Goal: Check status: Check status

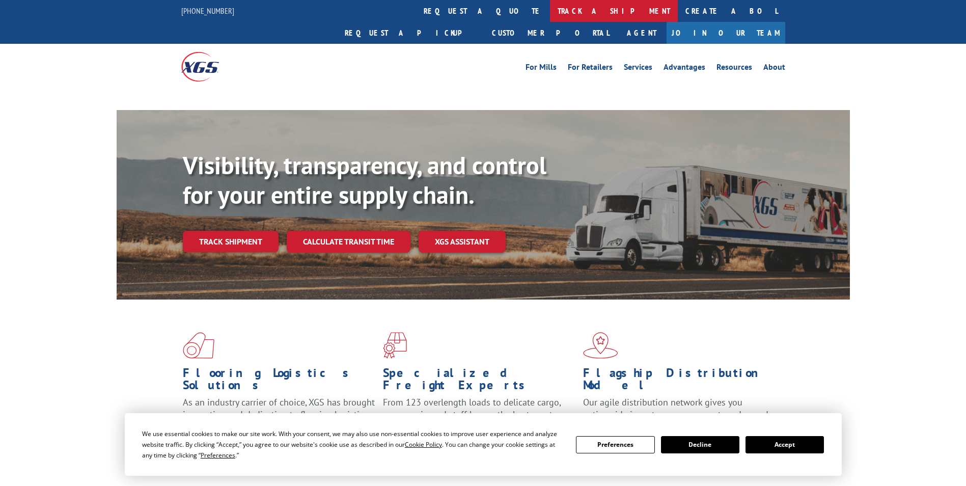
click at [550, 5] on link "track a shipment" at bounding box center [614, 11] width 128 height 22
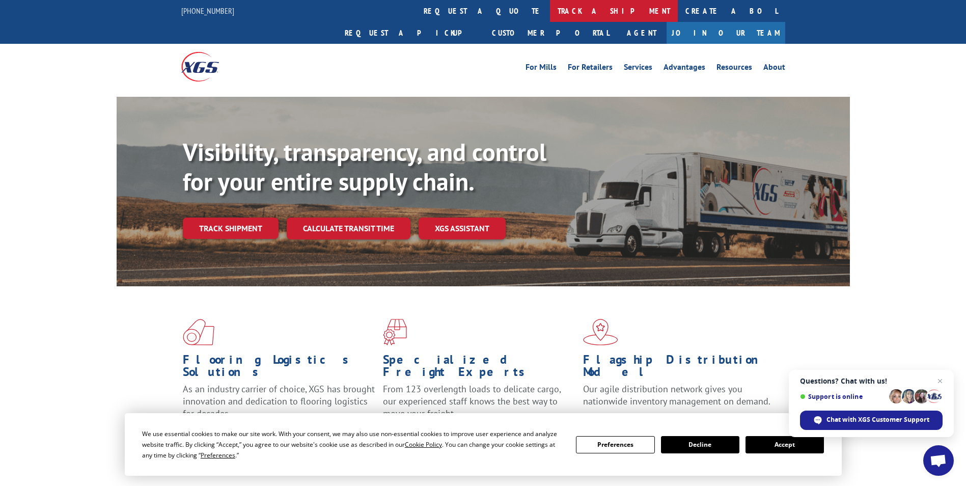
click at [550, 7] on link "track a shipment" at bounding box center [614, 11] width 128 height 22
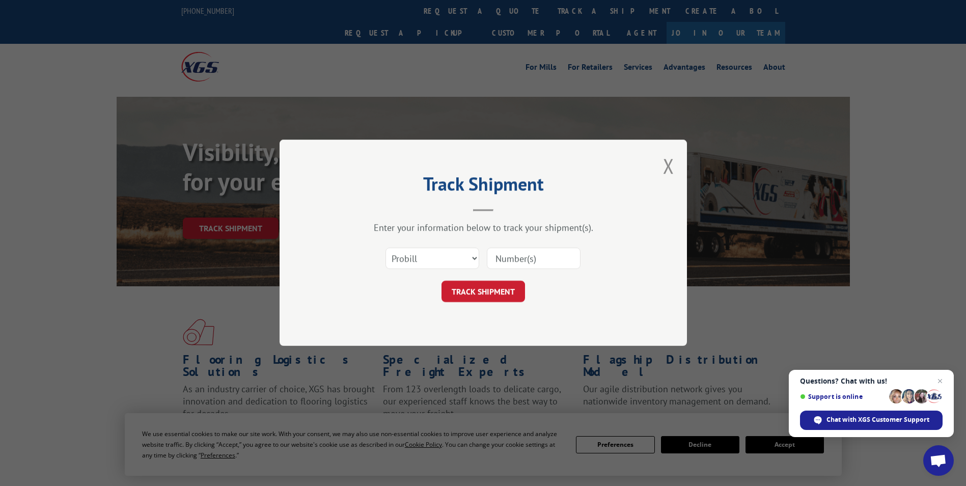
click at [502, 259] on input at bounding box center [534, 258] width 94 height 21
paste input "17471209"
type input "17471209"
click at [493, 292] on button "TRACK SHIPMENT" at bounding box center [484, 291] width 84 height 21
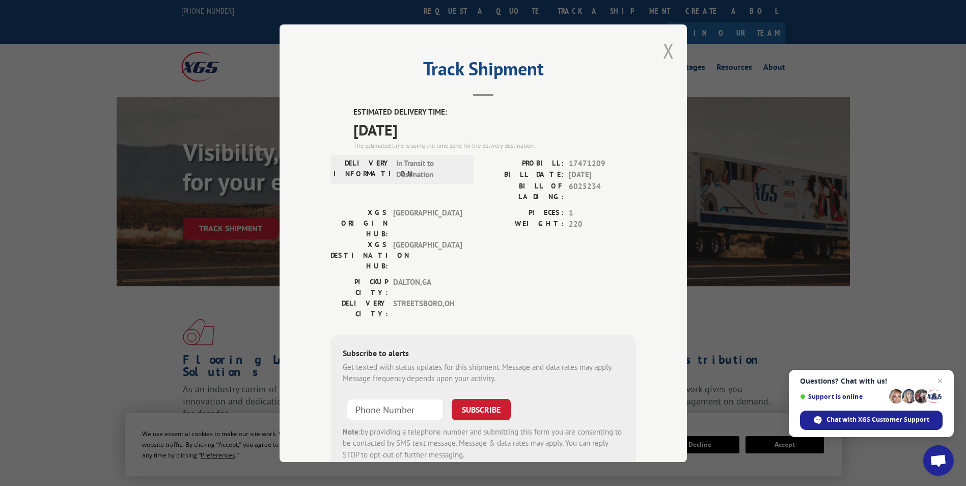
click at [664, 50] on button "Close modal" at bounding box center [668, 50] width 11 height 27
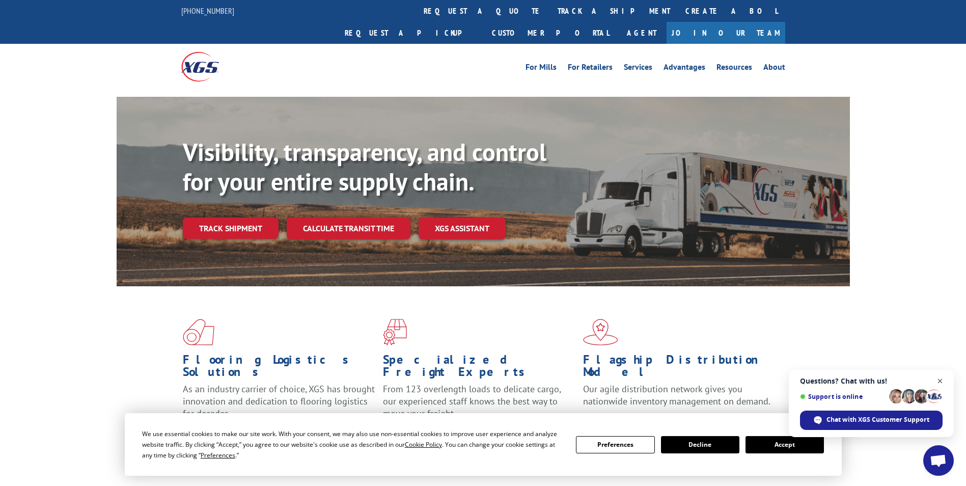
click at [942, 381] on span "Close chat" at bounding box center [940, 381] width 13 height 13
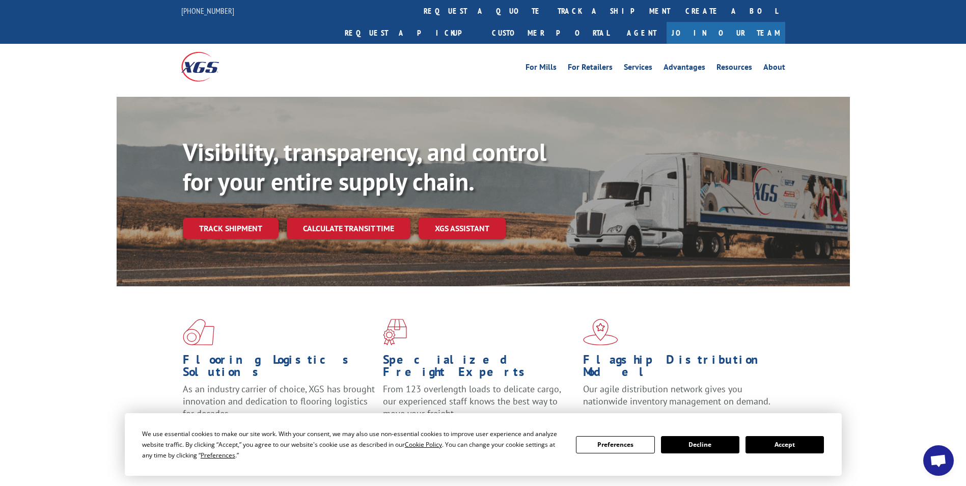
click at [803, 444] on button "Accept" at bounding box center [785, 444] width 78 height 17
